Goal: Navigation & Orientation: Find specific page/section

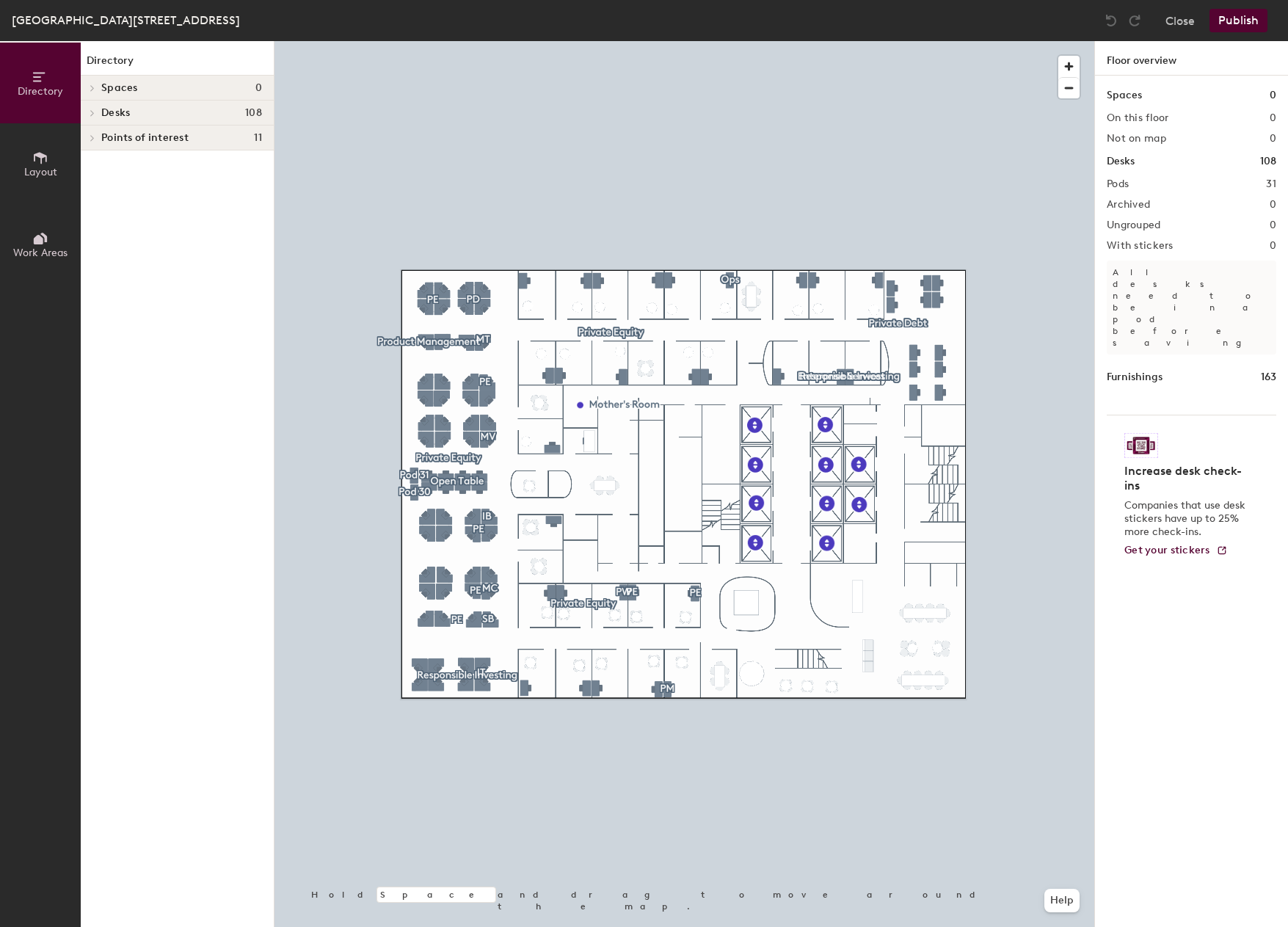
click at [32, 170] on span "Layout" at bounding box center [40, 172] width 33 height 12
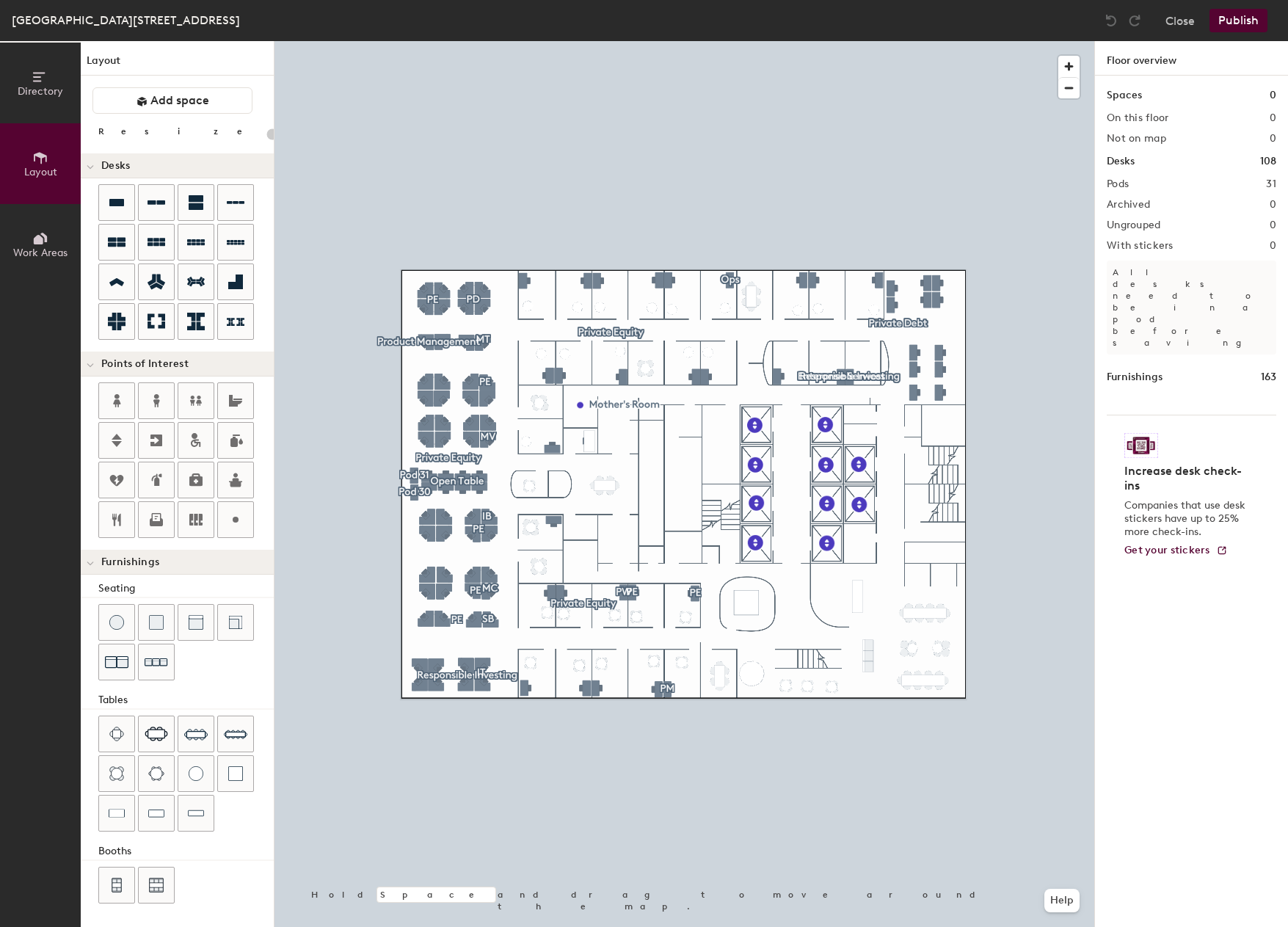
click at [40, 233] on icon at bounding box center [40, 238] width 16 height 16
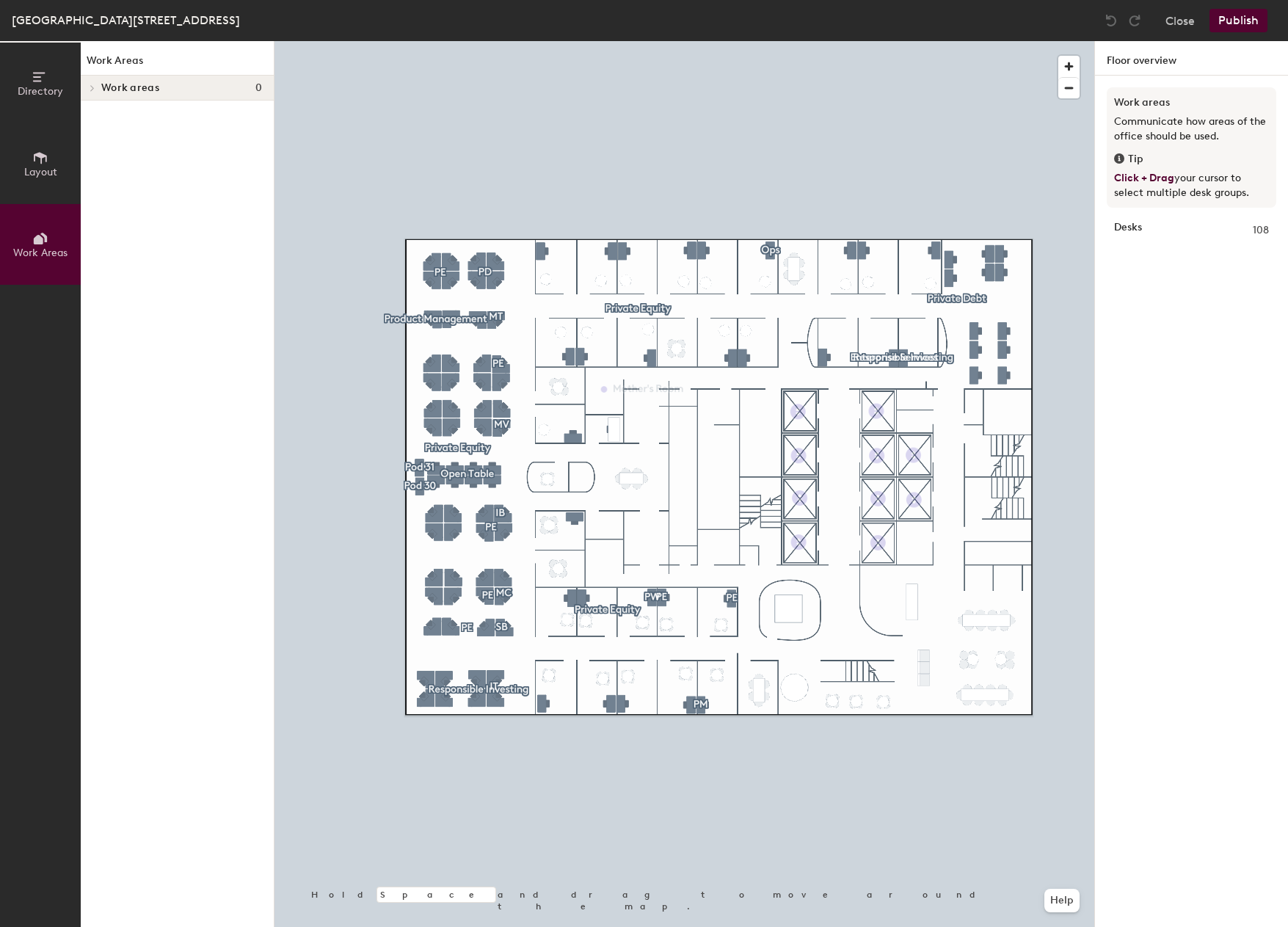
click at [36, 93] on span "Directory" at bounding box center [40, 91] width 46 height 12
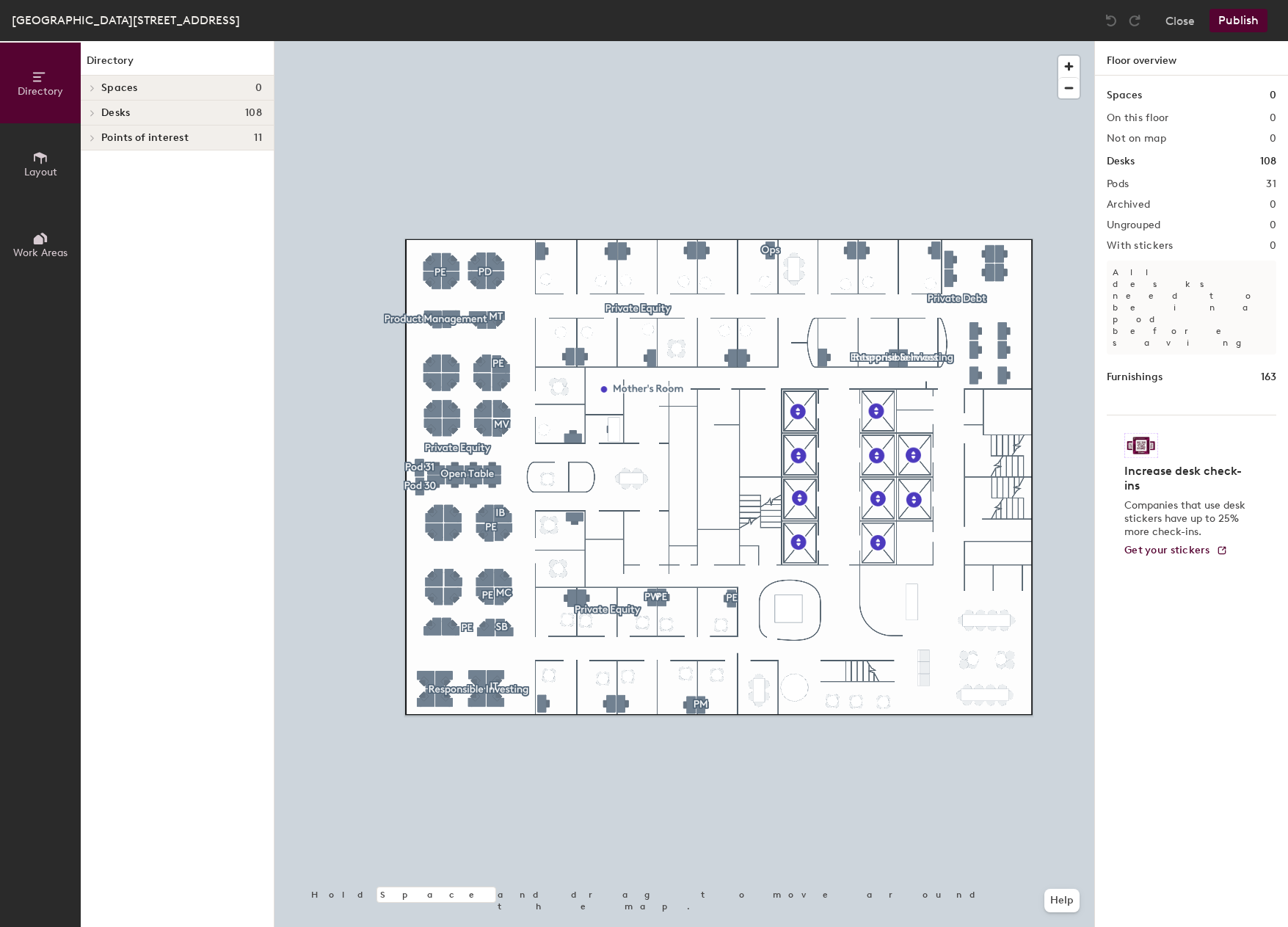
click at [97, 92] on div at bounding box center [90, 87] width 19 height 24
click at [94, 110] on icon at bounding box center [93, 112] width 6 height 7
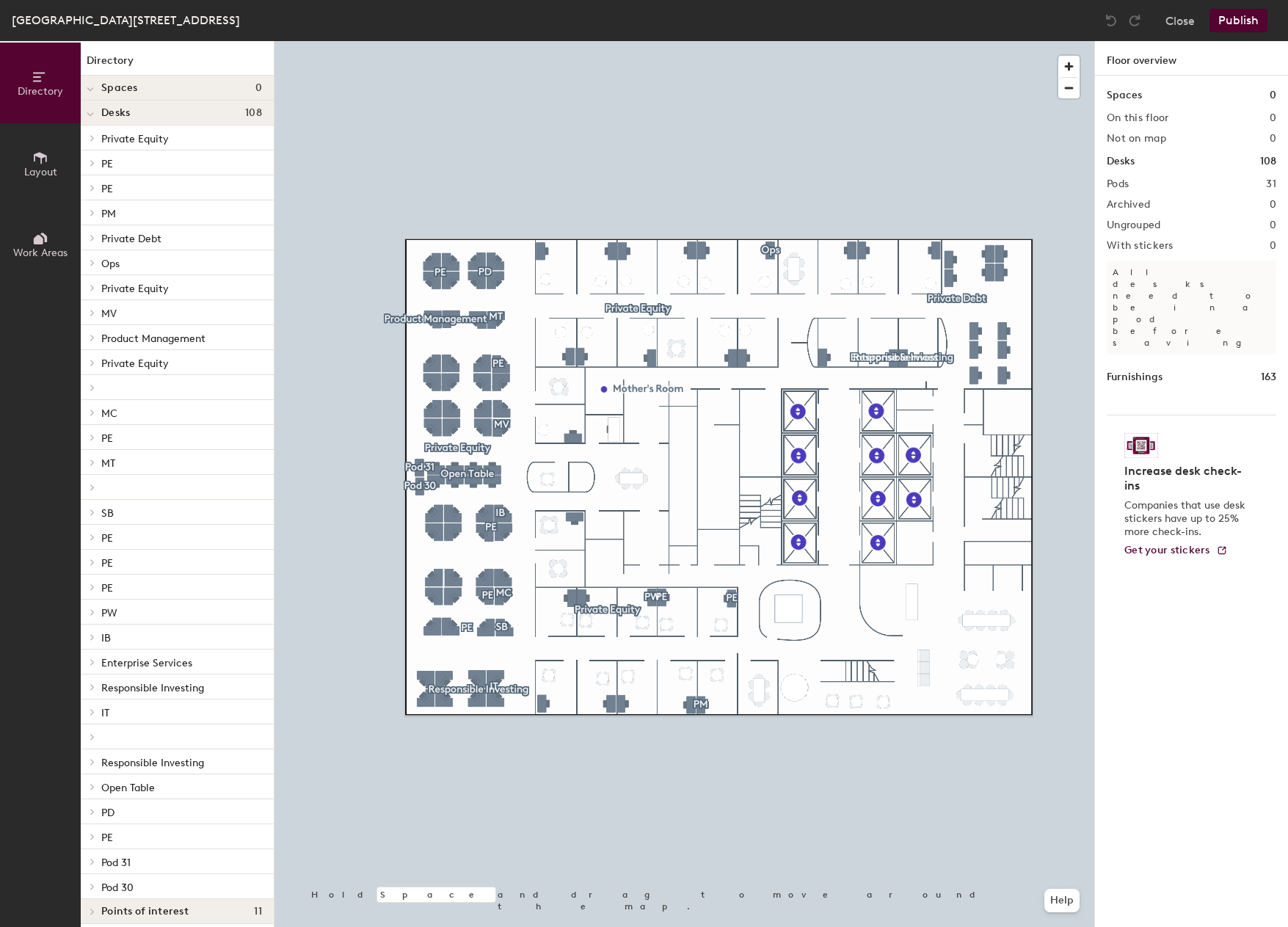
click at [94, 109] on div at bounding box center [90, 112] width 19 height 24
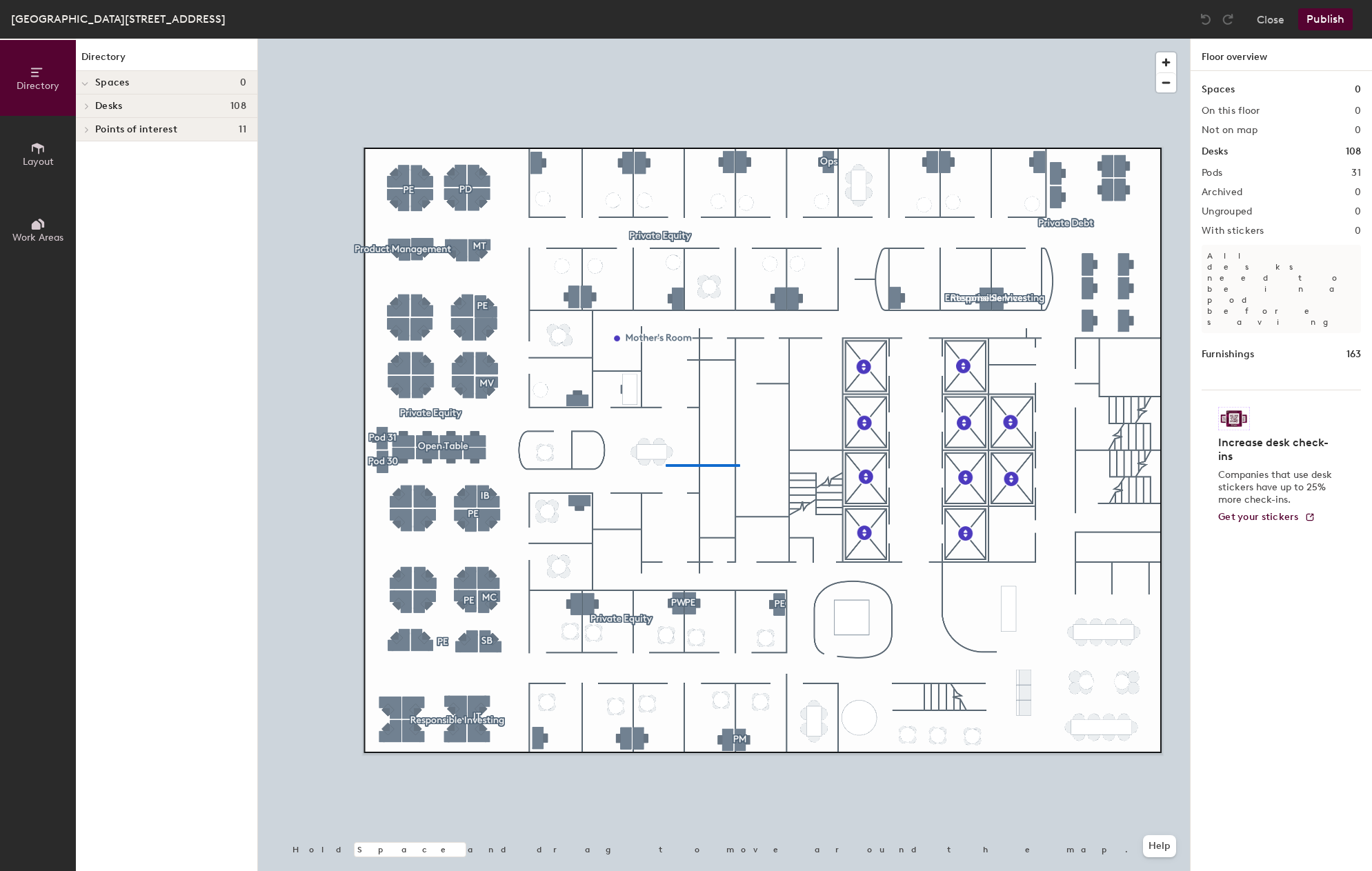
click at [666, 39] on div at bounding box center [724, 39] width 932 height 0
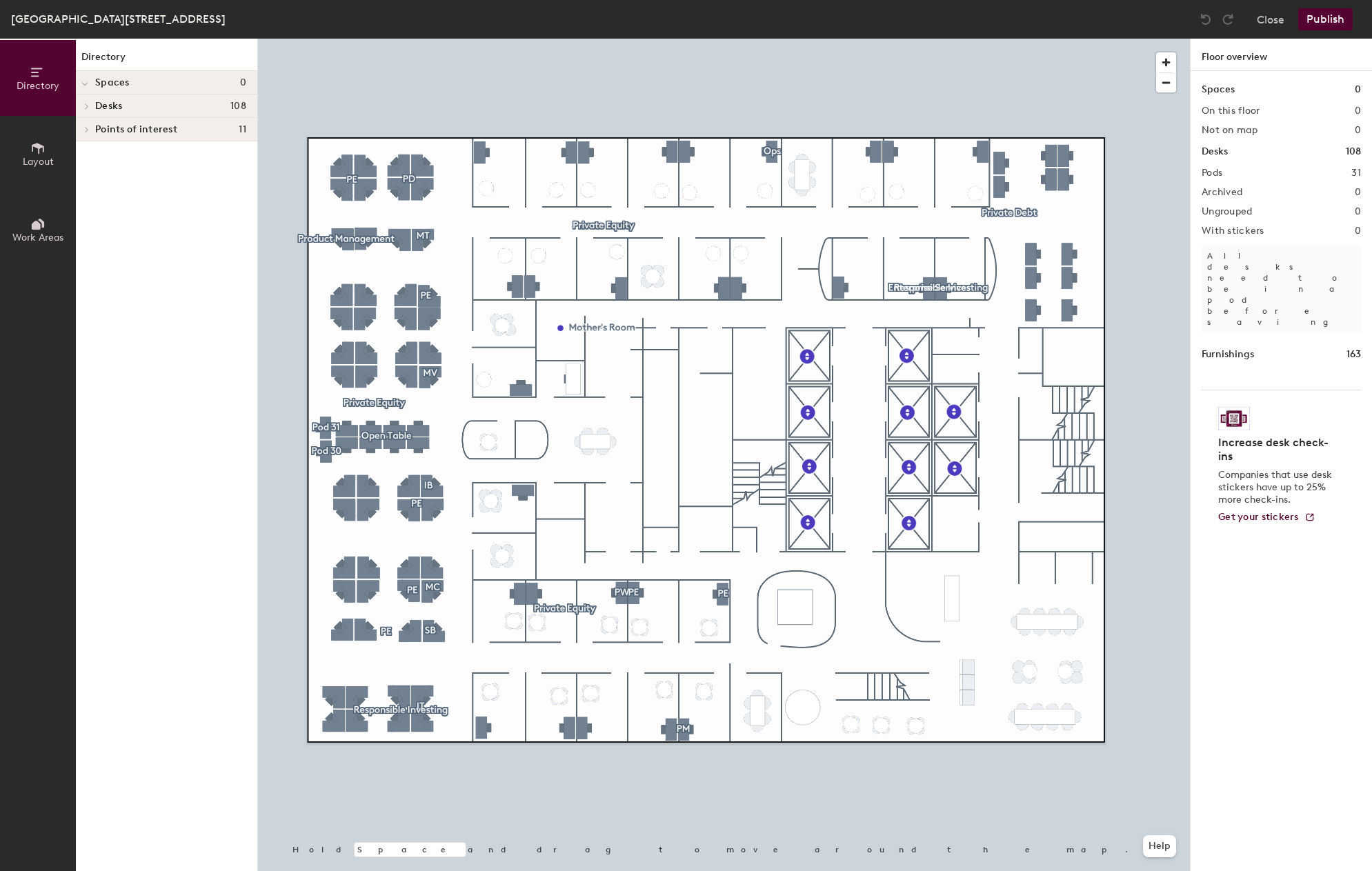
click at [49, 161] on span "Layout" at bounding box center [38, 162] width 31 height 12
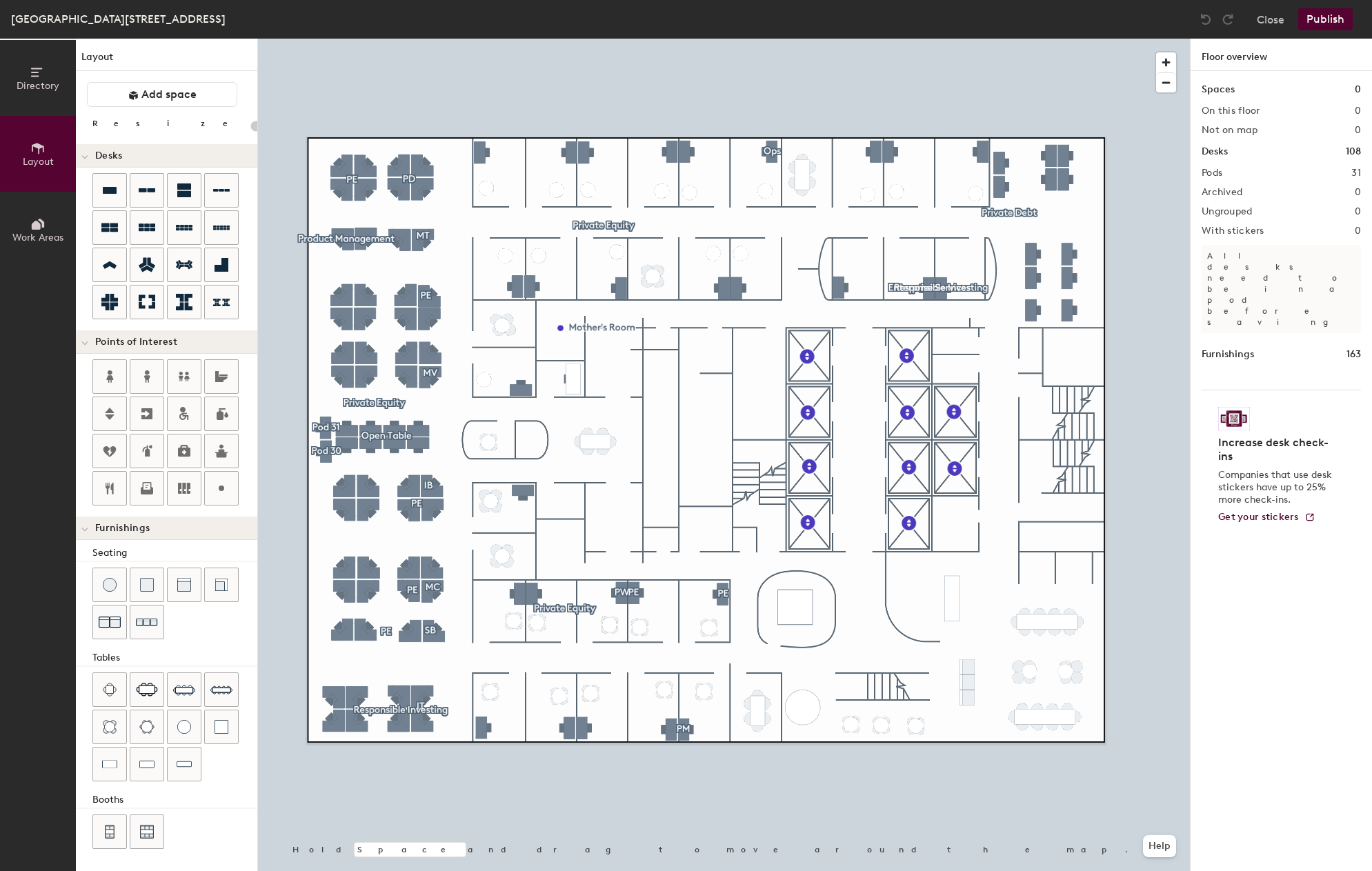
click at [40, 228] on icon at bounding box center [36, 225] width 9 height 9
